Goal: Information Seeking & Learning: Learn about a topic

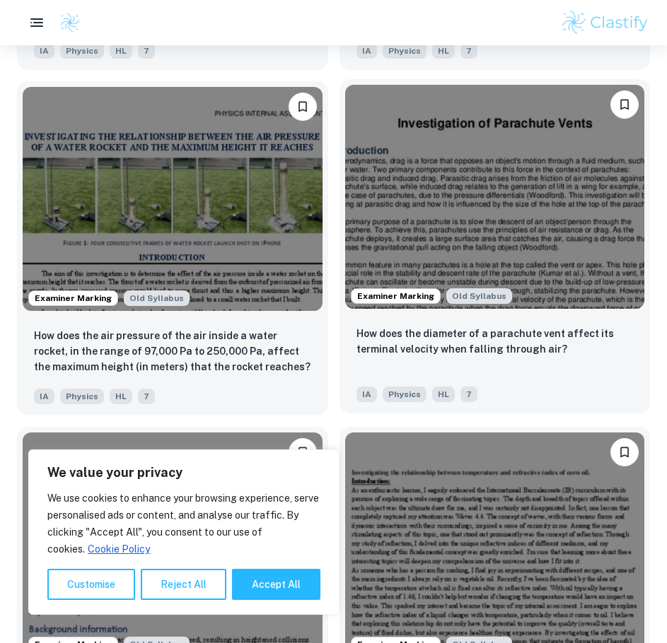
scroll to position [2546, 0]
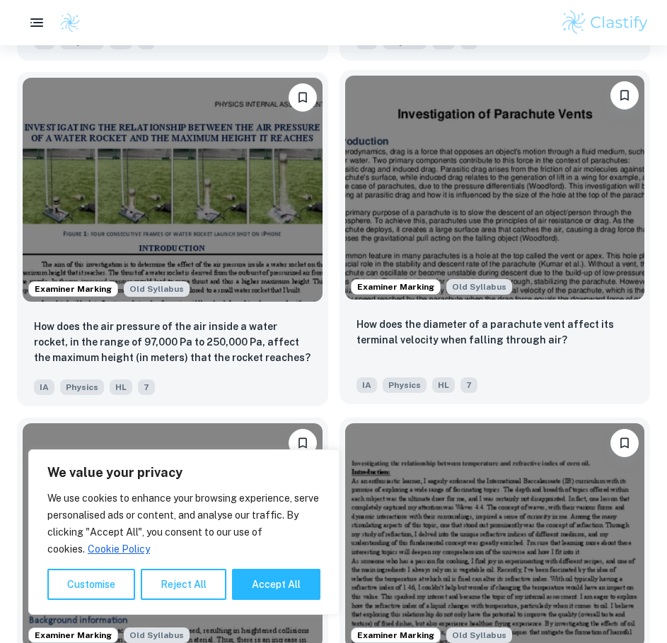
click at [423, 190] on img at bounding box center [495, 188] width 300 height 225
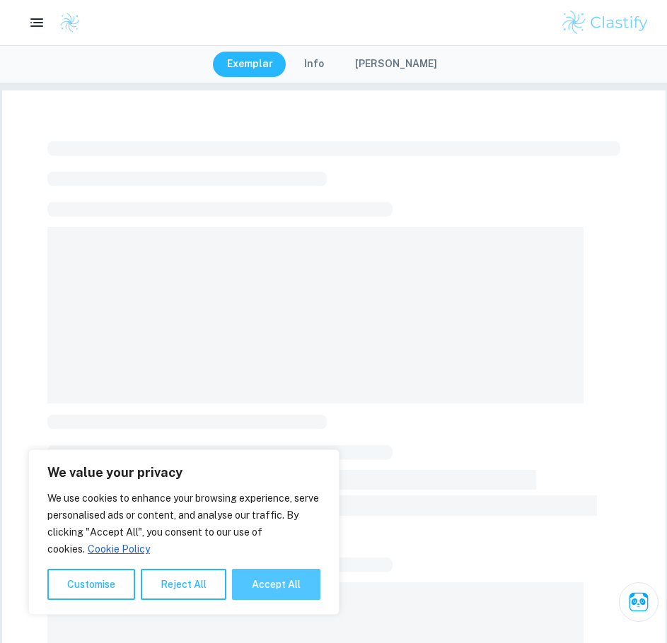
click at [305, 580] on button "Accept All" at bounding box center [276, 584] width 88 height 31
checkbox input "true"
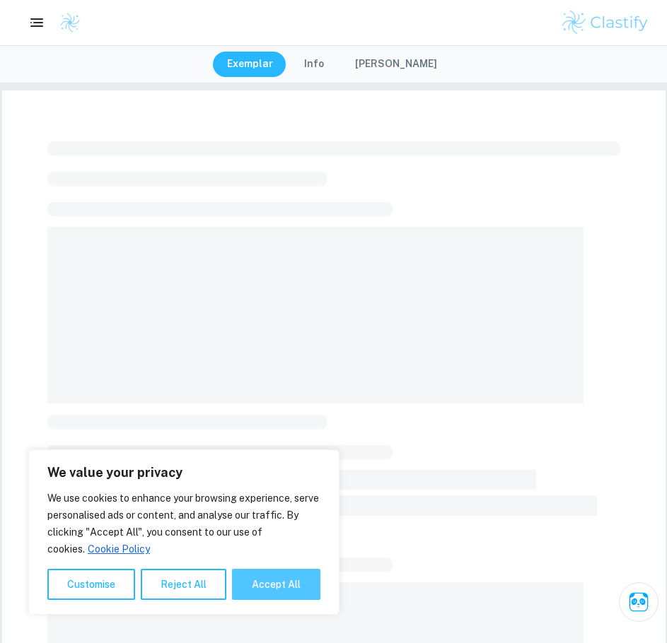
checkbox input "true"
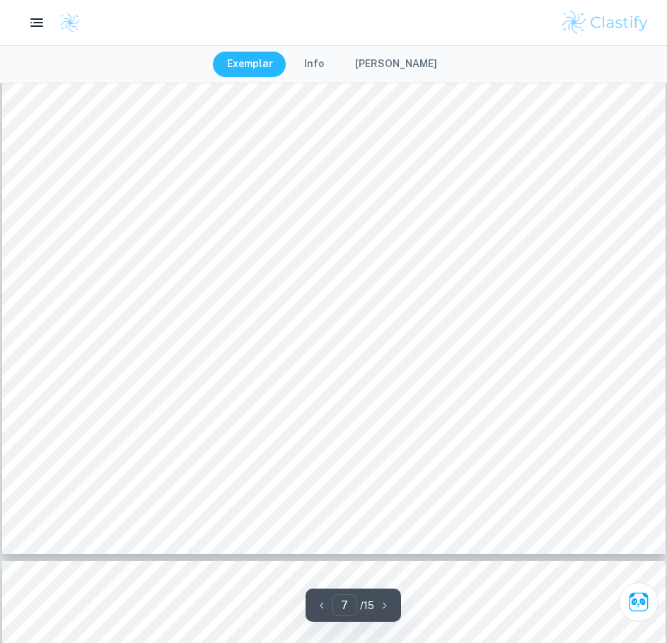
scroll to position [6364, 0]
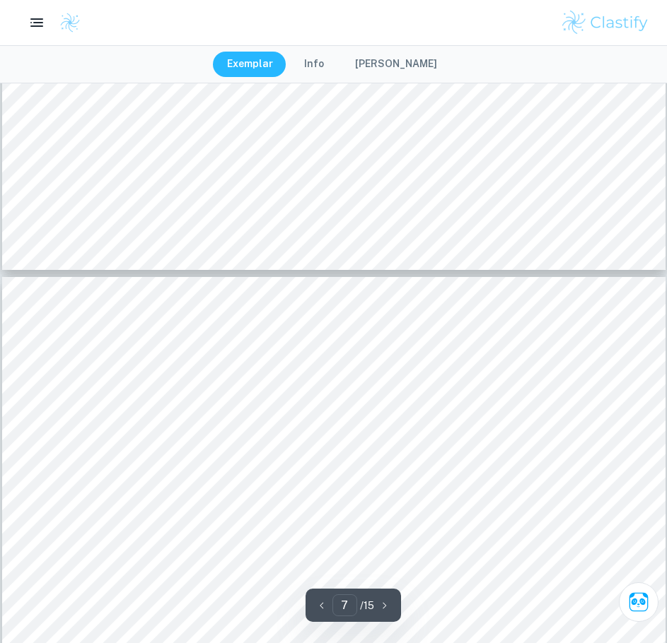
type input "6"
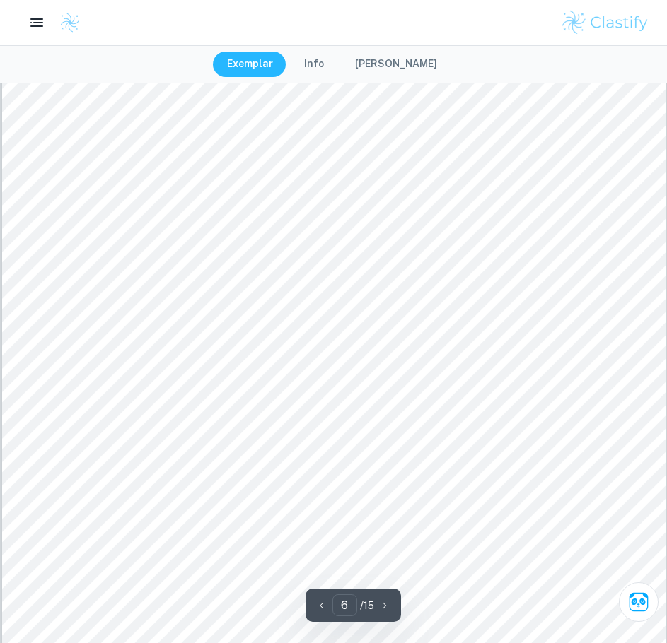
scroll to position [5020, 0]
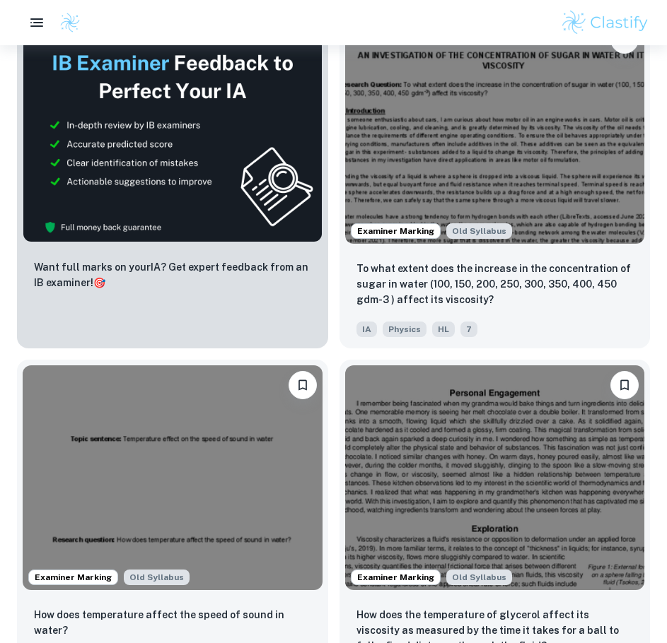
scroll to position [3677, 0]
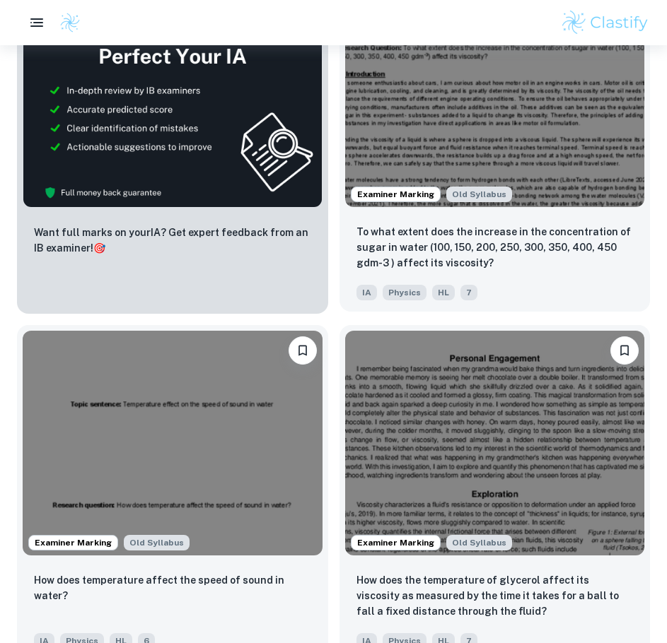
click at [445, 113] on img at bounding box center [495, 95] width 300 height 225
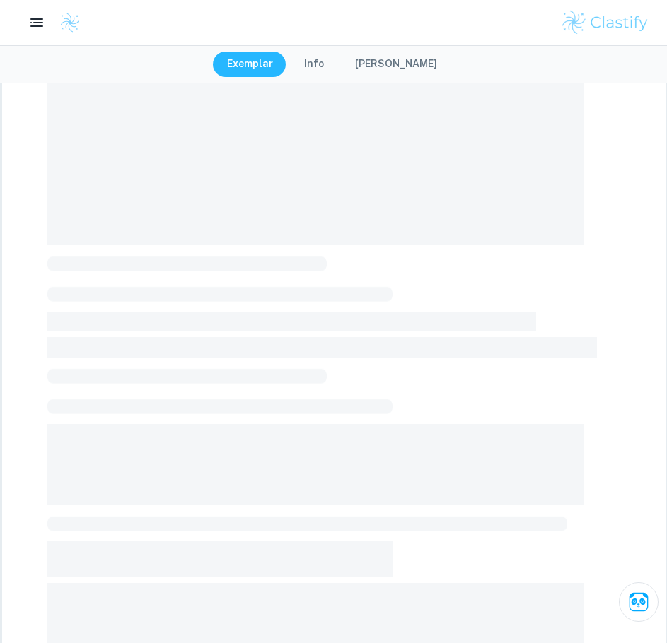
scroll to position [392, 0]
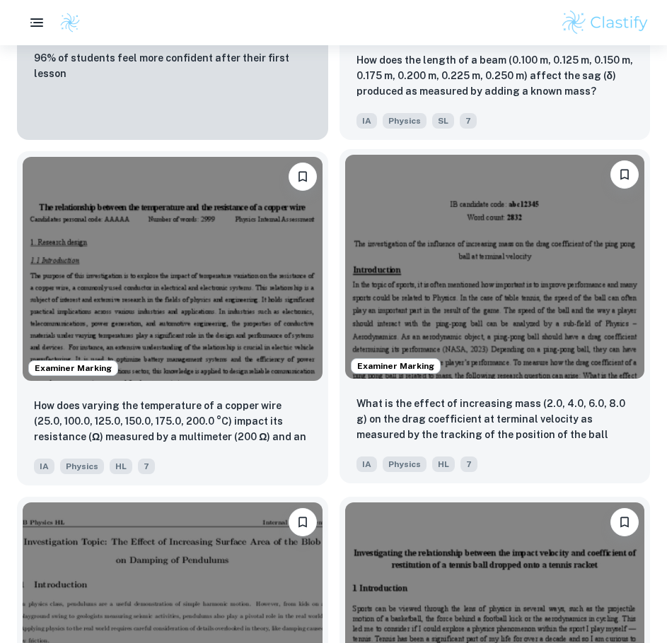
scroll to position [1768, 0]
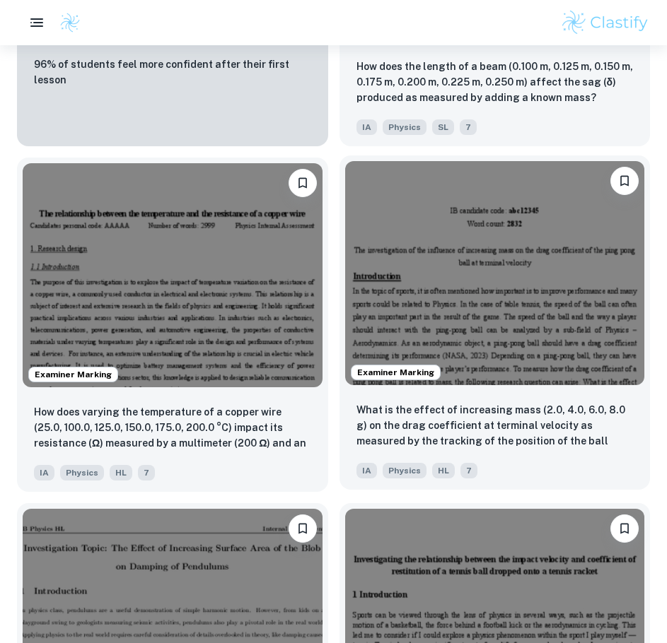
click at [419, 308] on img at bounding box center [495, 273] width 300 height 225
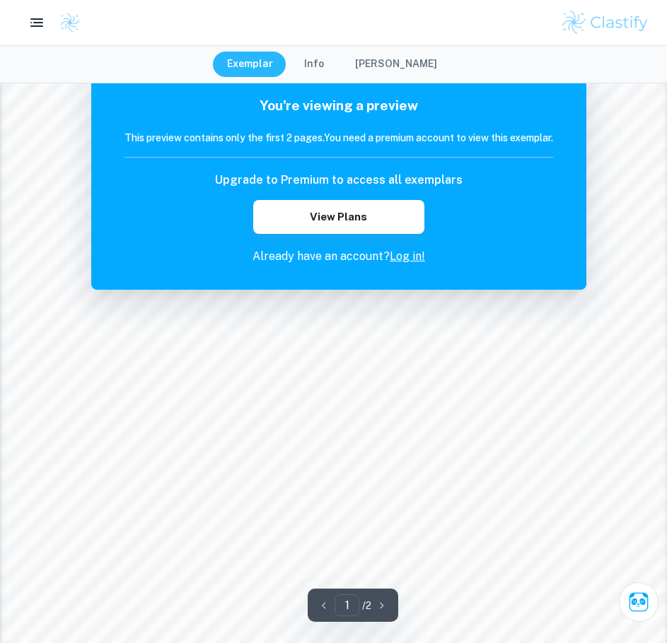
scroll to position [1202, 0]
